Goal: Task Accomplishment & Management: Complete application form

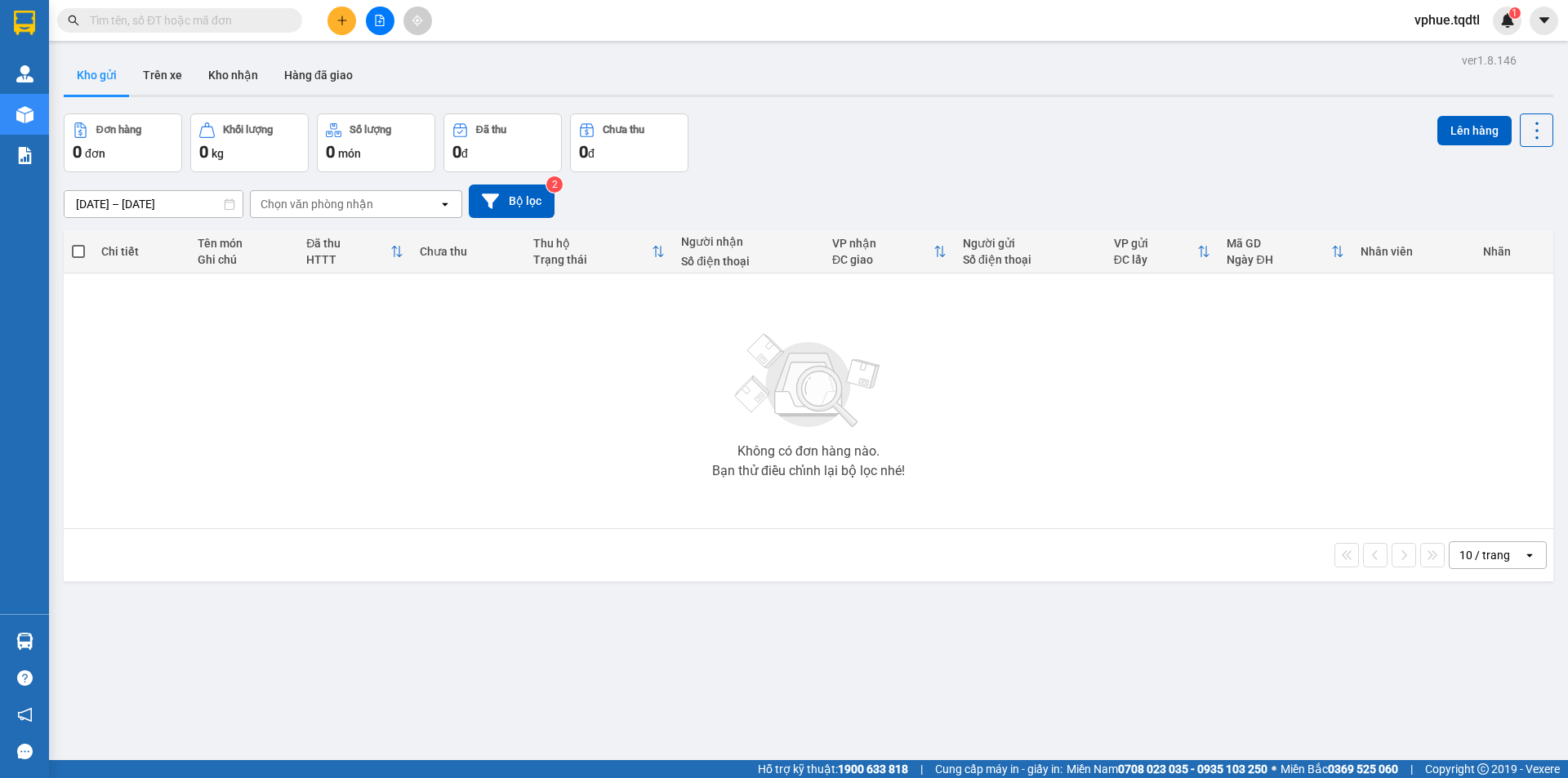
drag, startPoint x: 347, startPoint y: 27, endPoint x: 339, endPoint y: 28, distance: 8.1
click at [339, 28] on button at bounding box center [341, 21] width 29 height 29
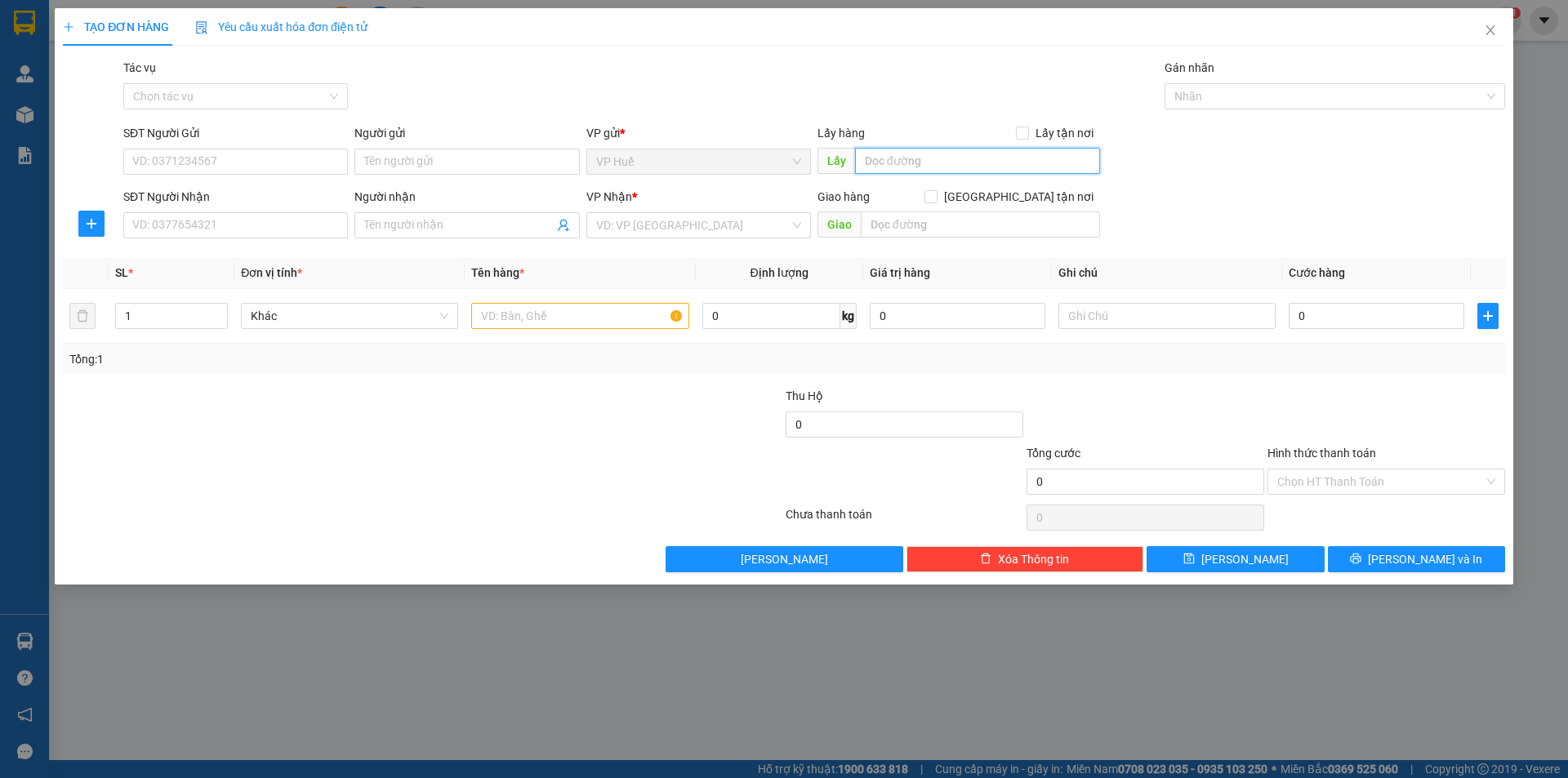
click at [1007, 156] on input "text" at bounding box center [977, 160] width 245 height 27
type input "VP HUẾ"
click at [204, 171] on input "SĐT Người Gửi" at bounding box center [235, 161] width 224 height 27
type input "2"
type input "0397806399"
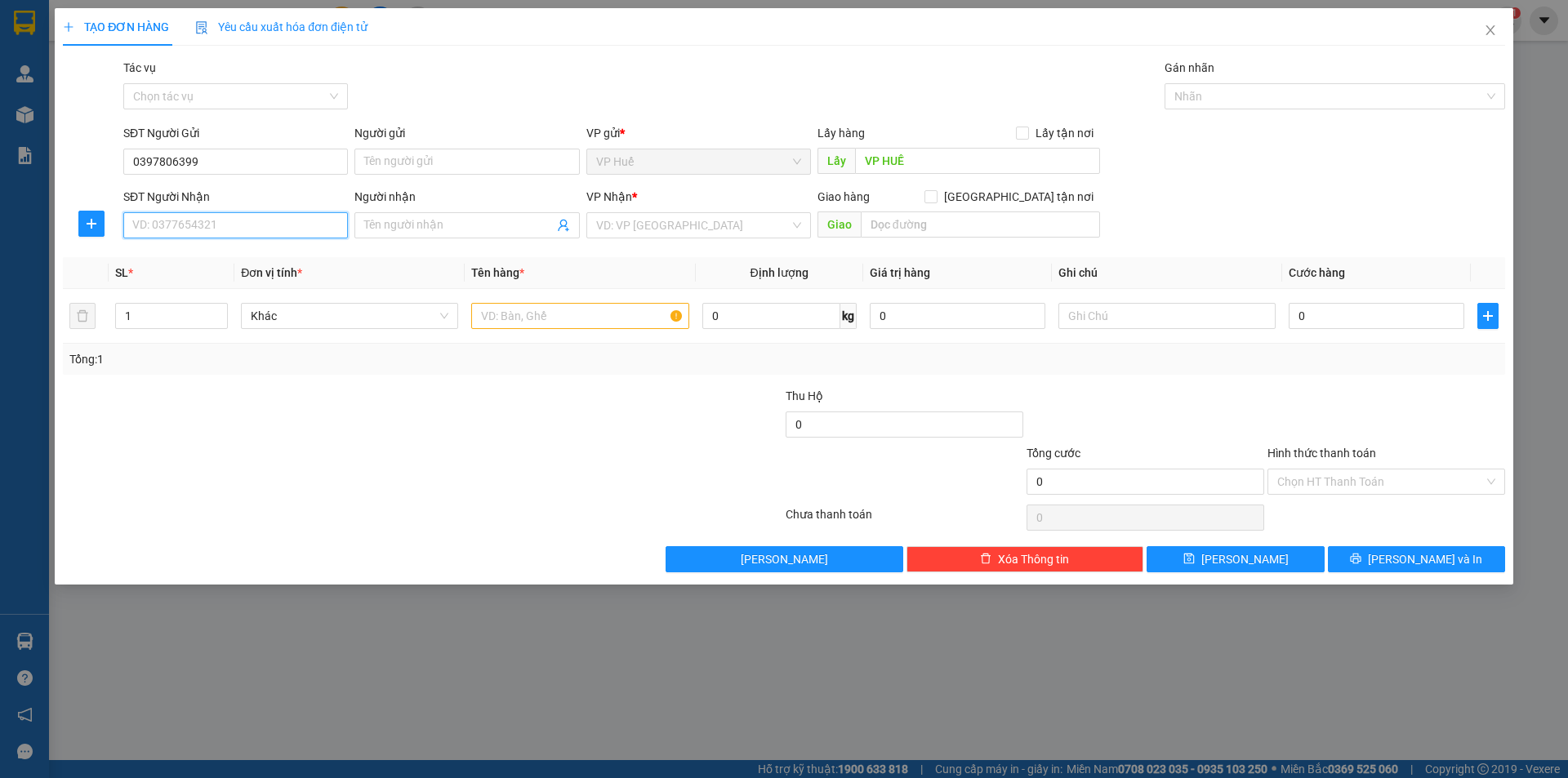
click at [271, 237] on input "SĐT Người Nhận" at bounding box center [235, 225] width 224 height 27
type input "0961712885"
click at [918, 229] on input "text" at bounding box center [980, 224] width 239 height 27
type input "n"
type input "NGÃ 4 ĐÔ LƯƠNG, VŨNG TÀU"
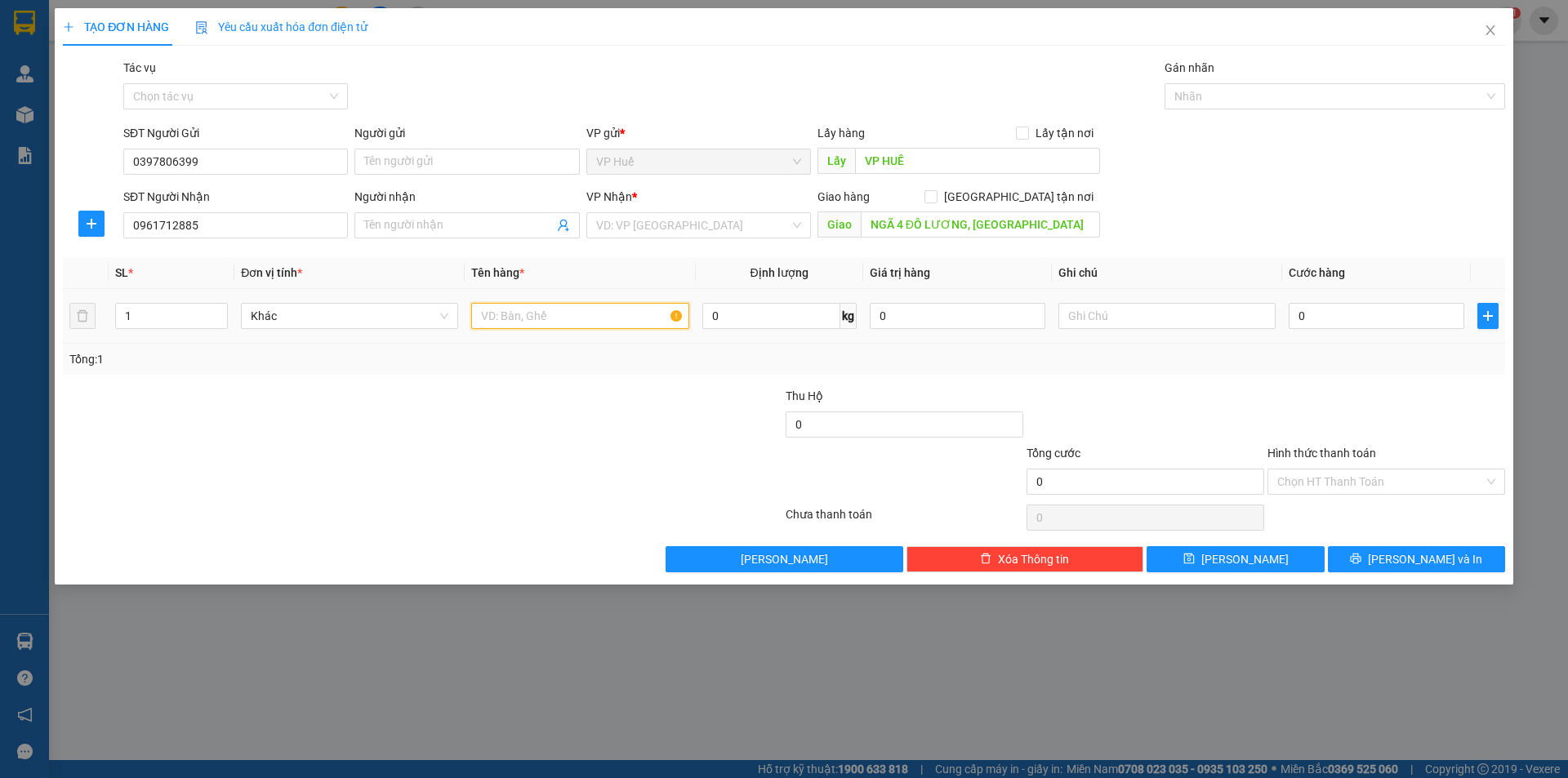
click at [609, 304] on input "text" at bounding box center [579, 316] width 217 height 27
type input "1 XỐP"
click at [672, 235] on input "search" at bounding box center [693, 225] width 194 height 25
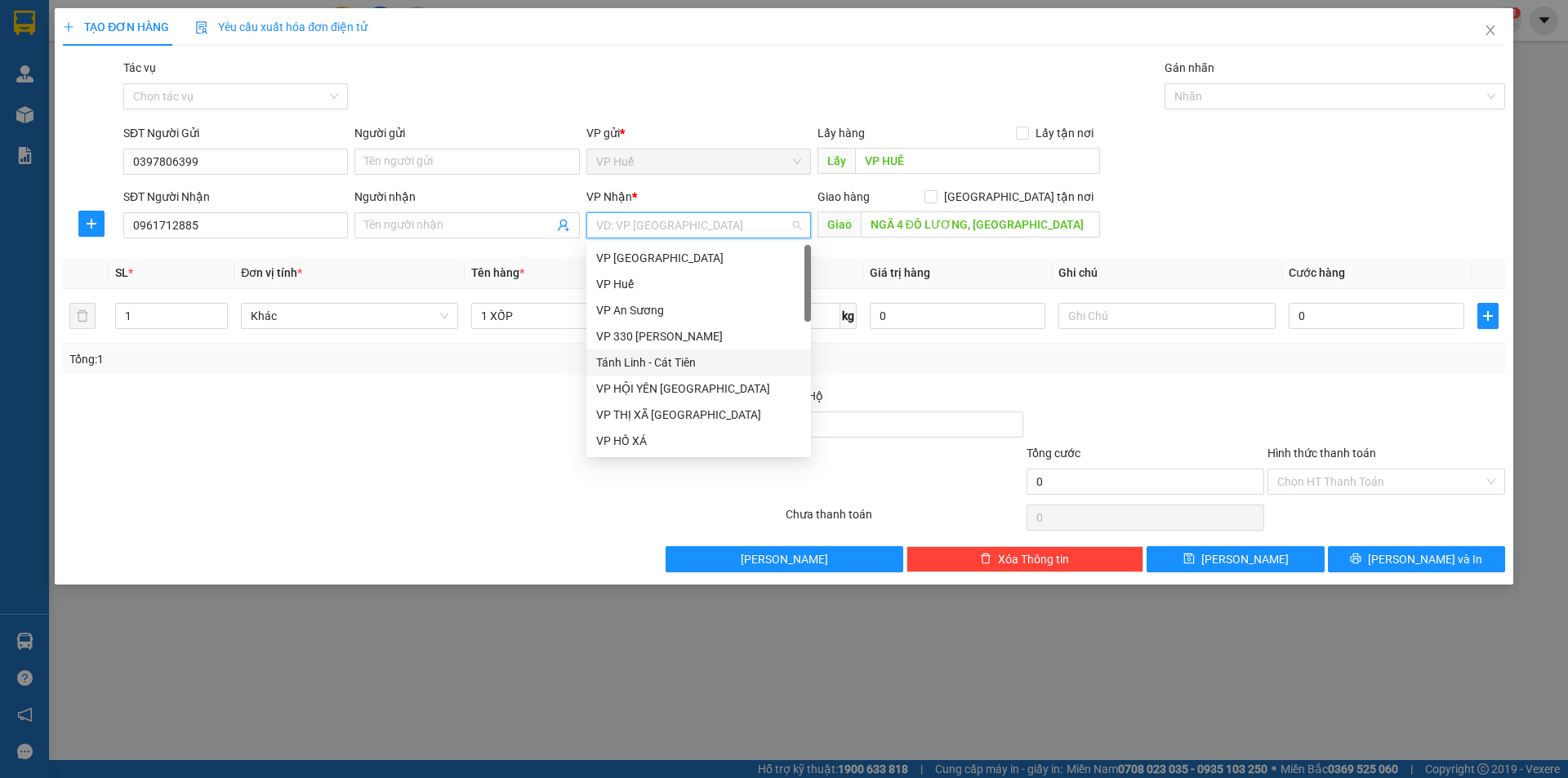
scroll to position [82, 0]
click at [681, 388] on div "BÀ RỊA VŨNG TÀU" at bounding box center [698, 386] width 205 height 18
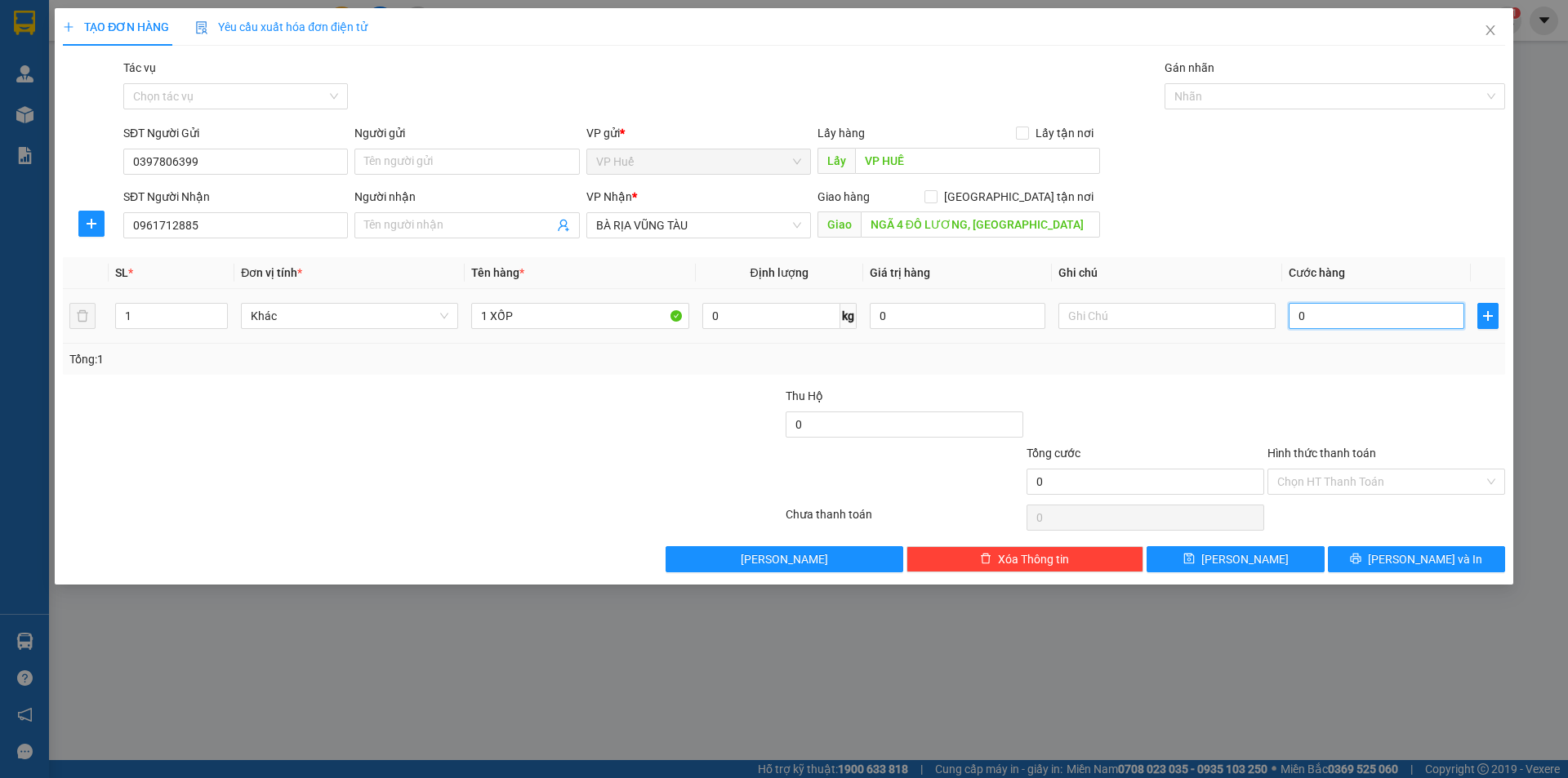
click at [1317, 309] on input "0" at bounding box center [1376, 316] width 176 height 27
type input "1"
type input "15"
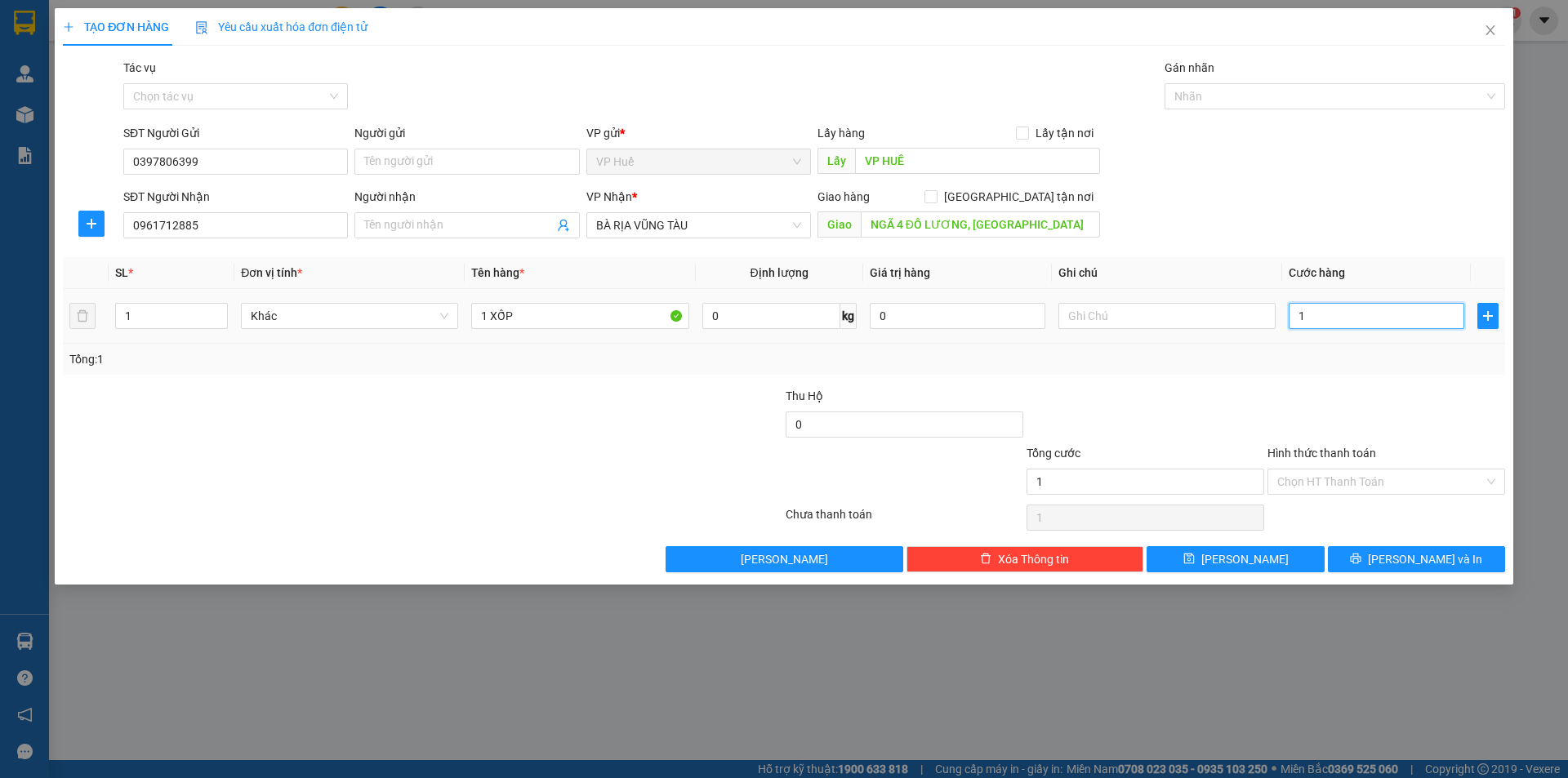
type input "15"
type input "150"
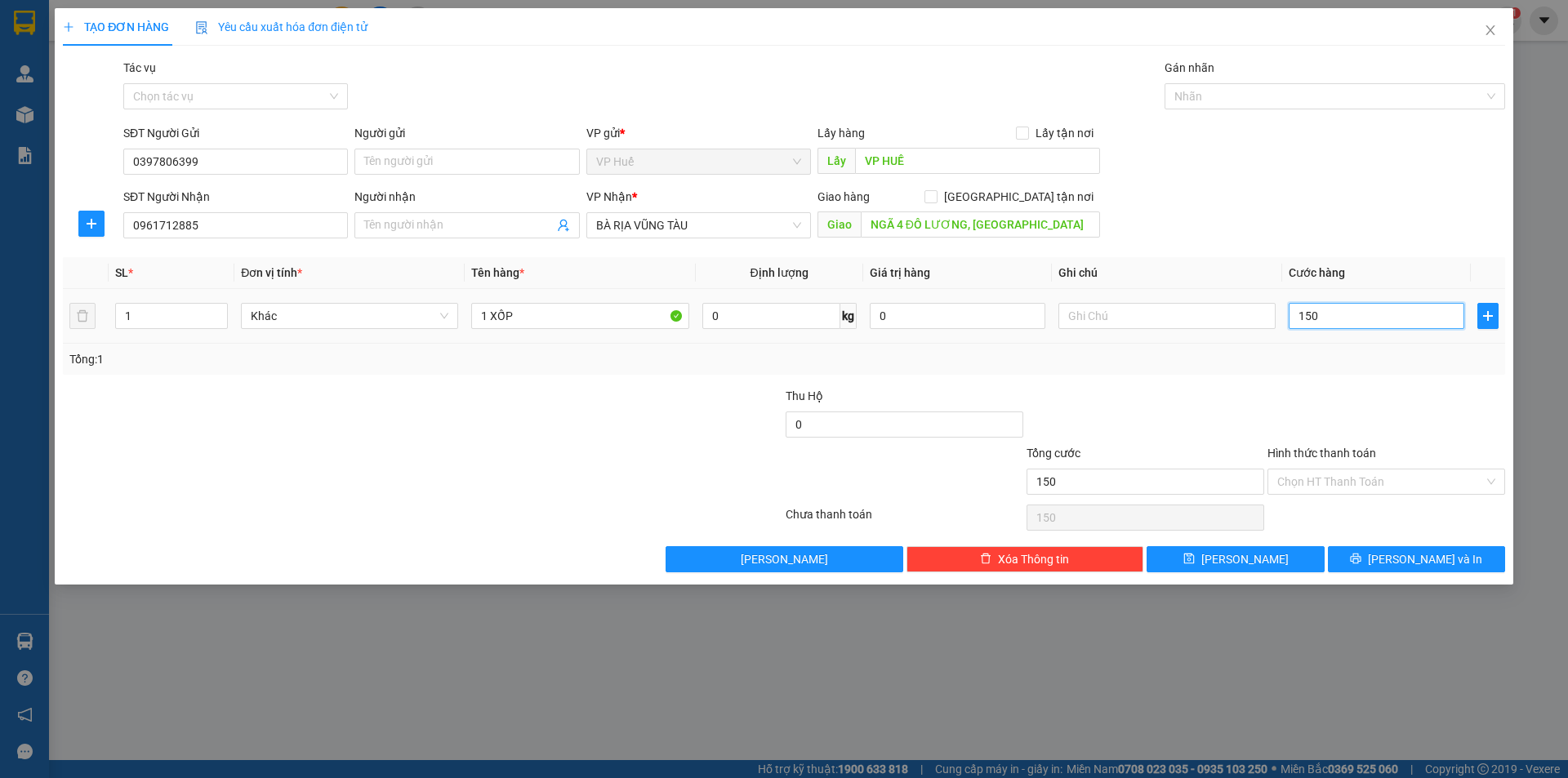
type input "1.500"
type input "15.000"
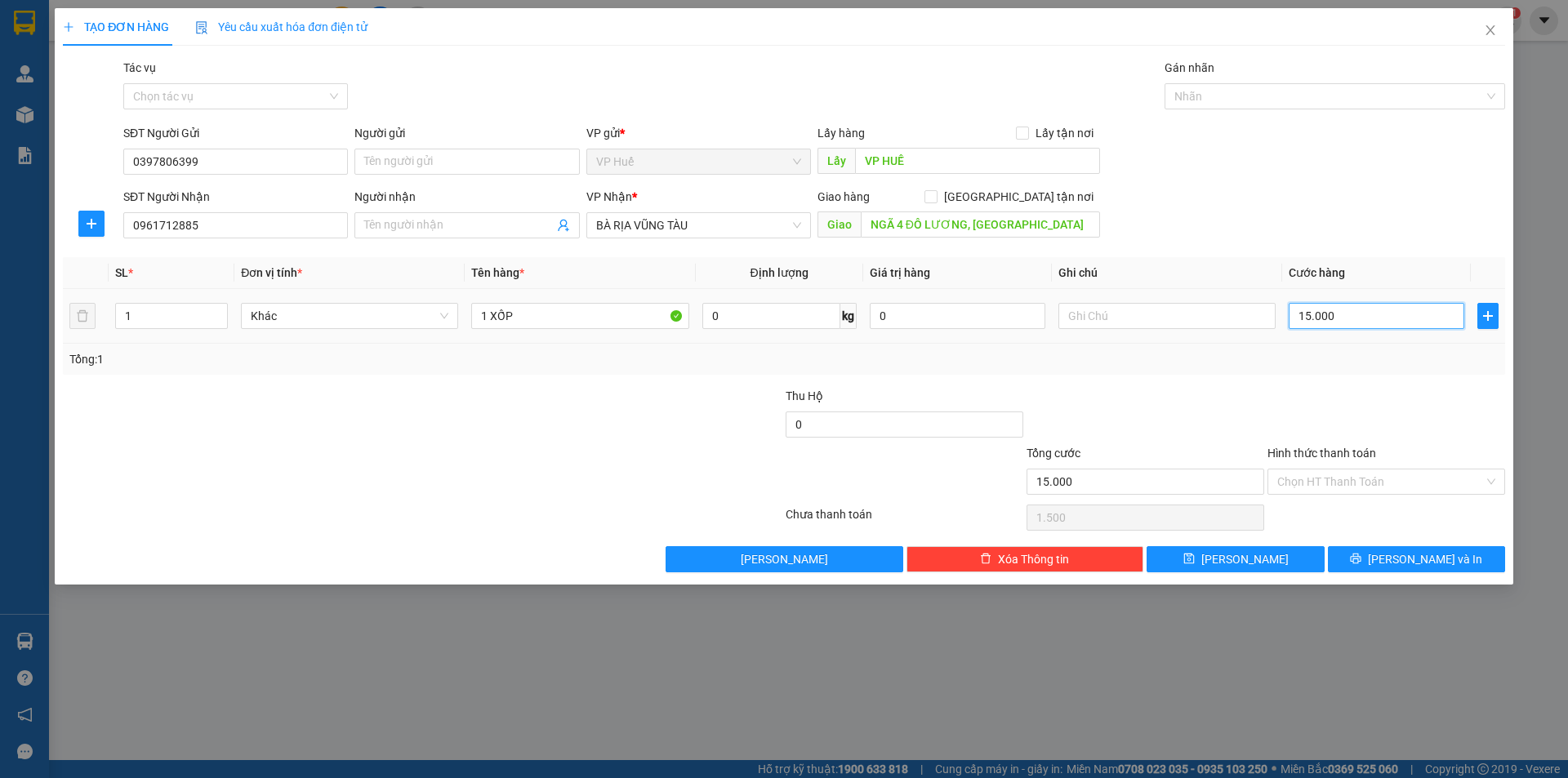
type input "15.000"
type input "150.000"
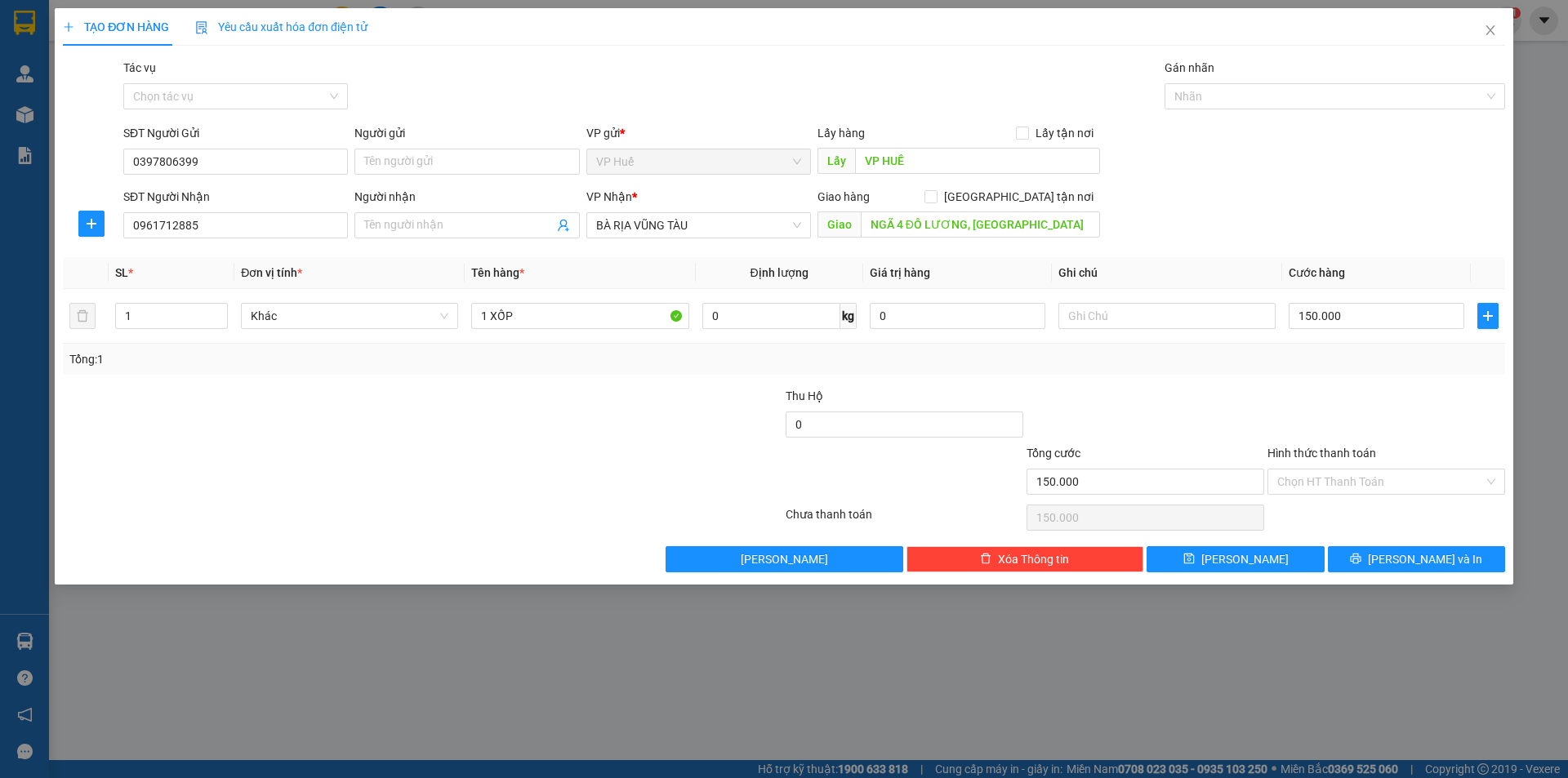
click at [1312, 421] on div at bounding box center [1386, 416] width 241 height 57
click at [1361, 554] on button "Lưu và In" at bounding box center [1417, 560] width 177 height 27
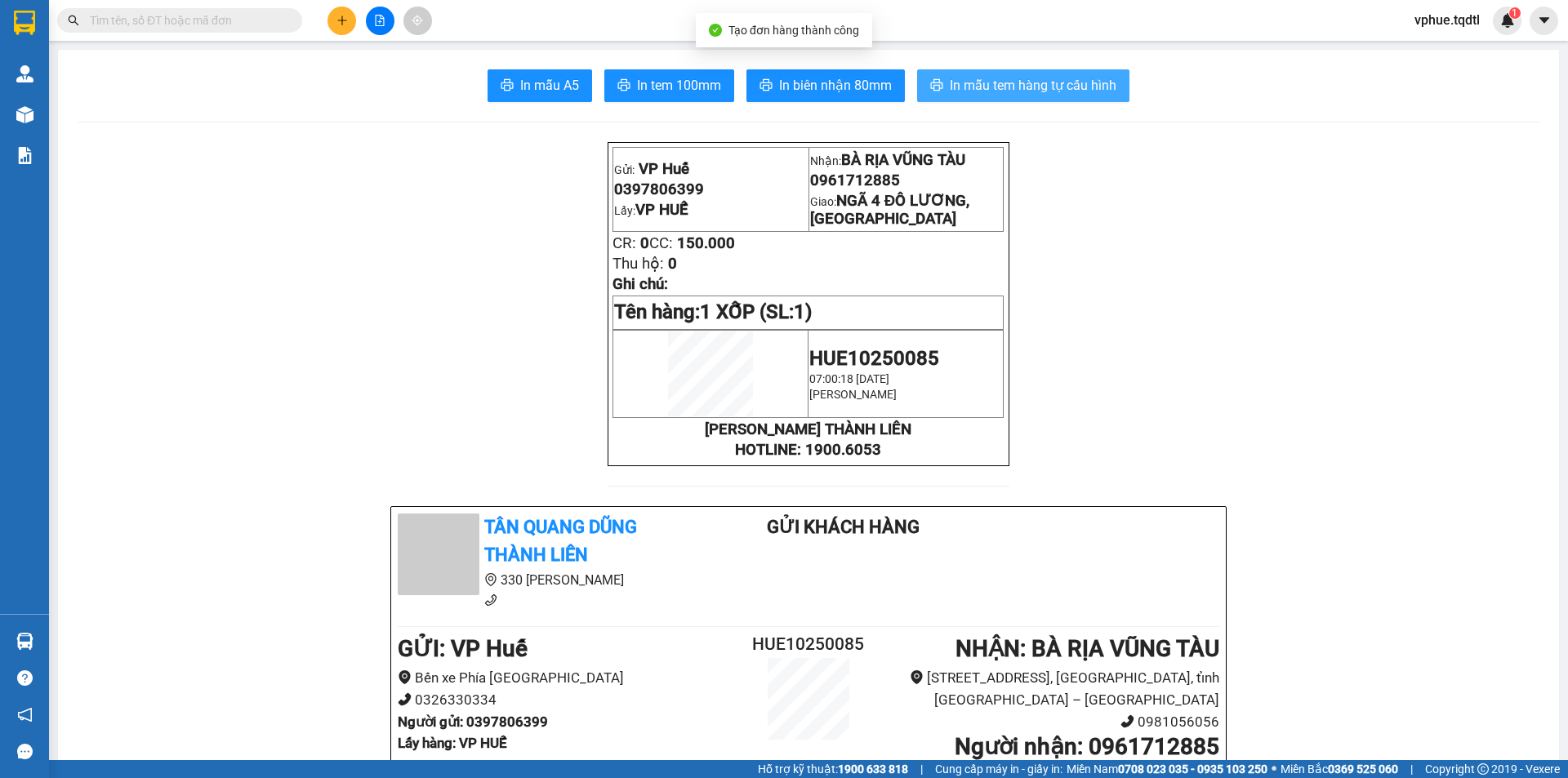
click at [951, 88] on span "In mẫu tem hàng tự cấu hình" at bounding box center [1033, 85] width 166 height 21
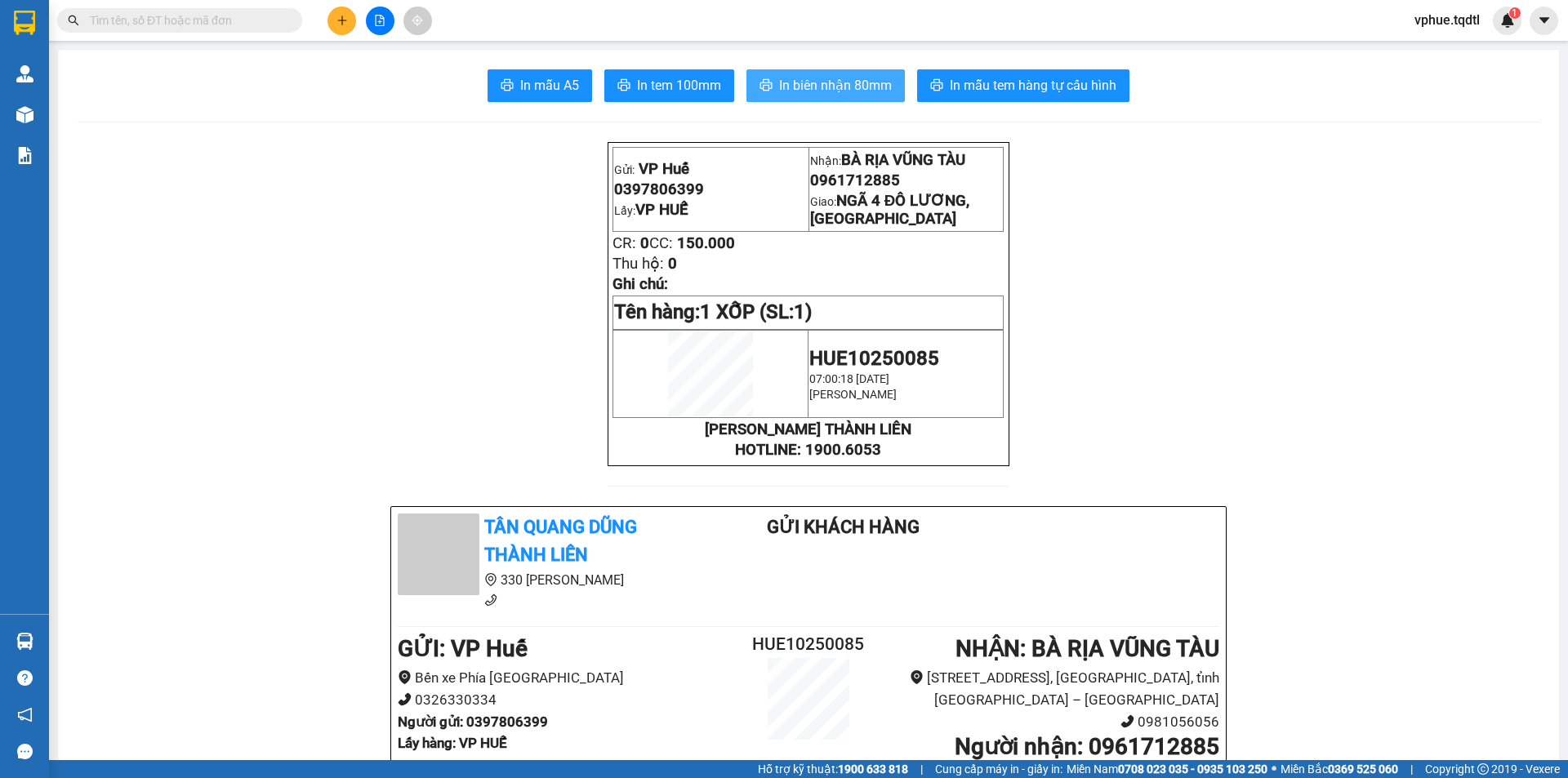
click at [823, 85] on span "In biên nhận 80mm" at bounding box center [835, 85] width 113 height 21
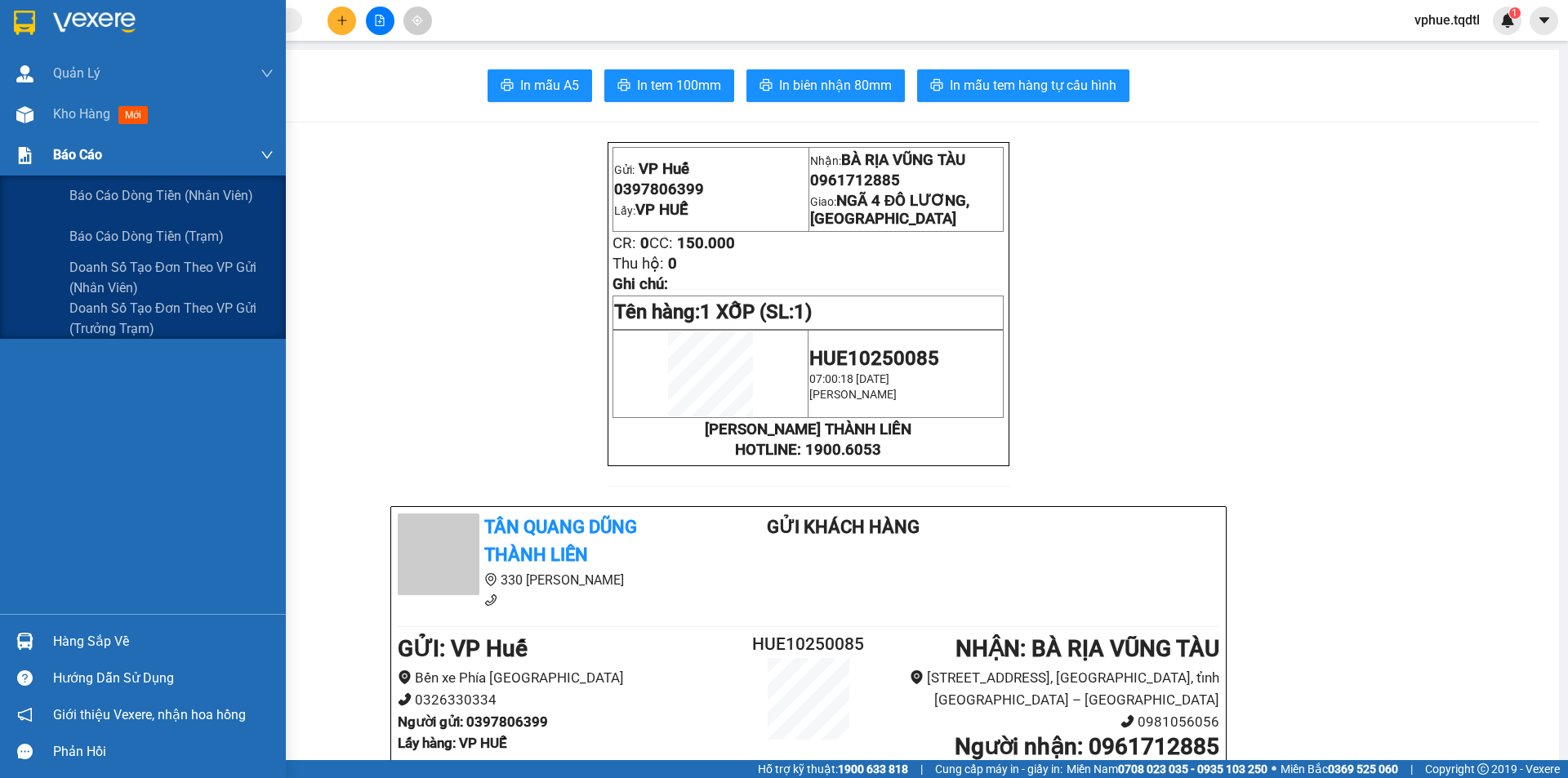
click at [63, 144] on div "Báo cáo" at bounding box center [163, 155] width 220 height 41
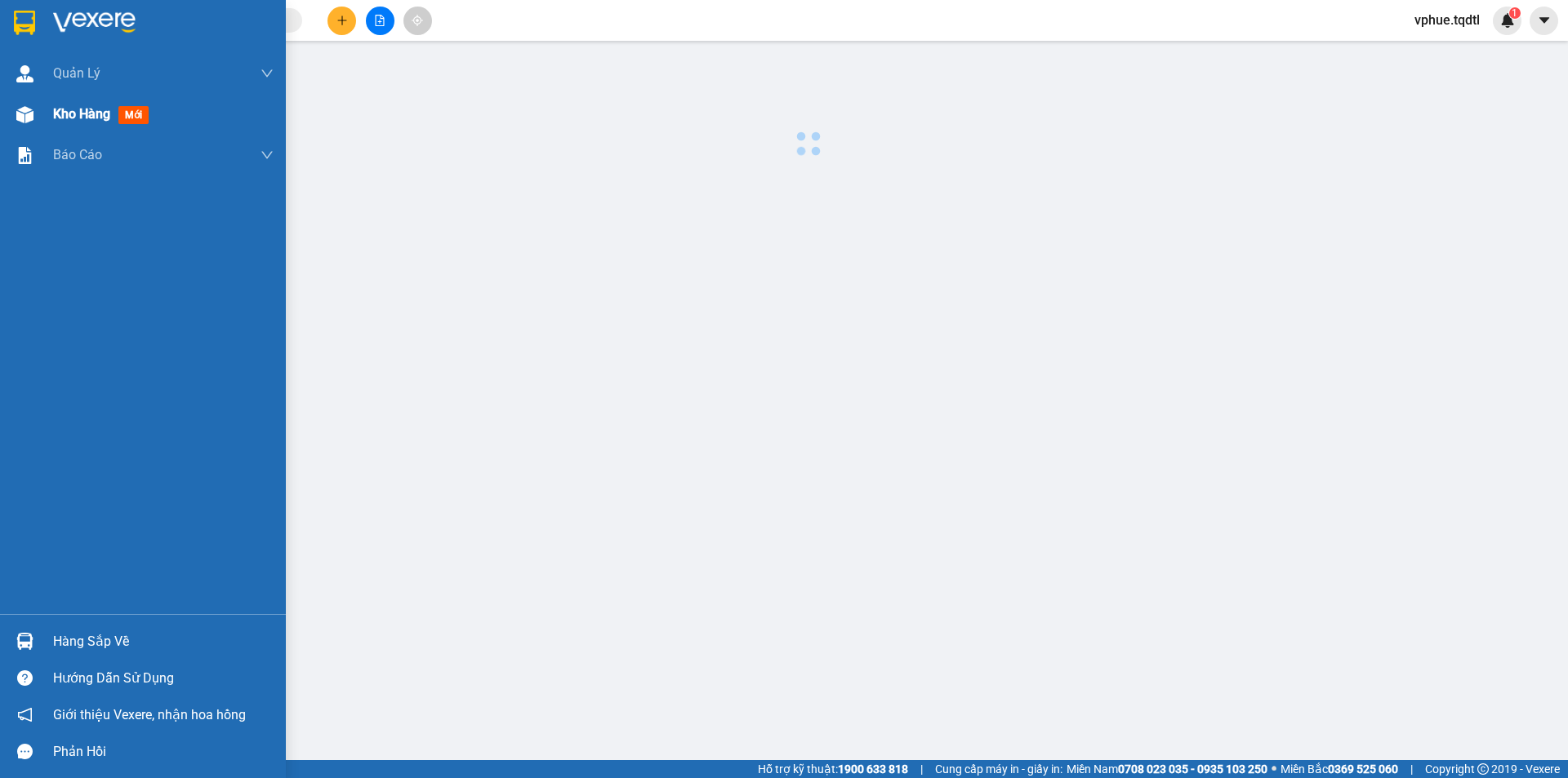
click at [71, 116] on span "Kho hàng" at bounding box center [82, 114] width 57 height 16
